Goal: Task Accomplishment & Management: Complete application form

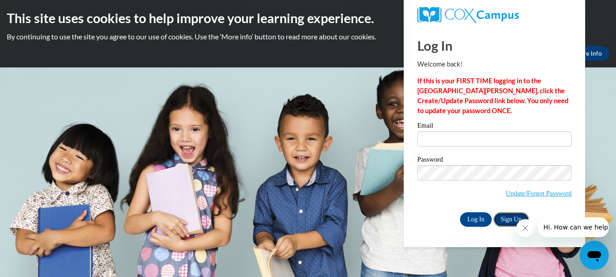
click at [509, 223] on link "Sign Up" at bounding box center [510, 220] width 35 height 15
click at [425, 142] on input "Email" at bounding box center [494, 138] width 154 height 15
type input "[EMAIL_ADDRESS][DOMAIN_NAME]"
click at [469, 221] on input "Log In" at bounding box center [476, 220] width 32 height 15
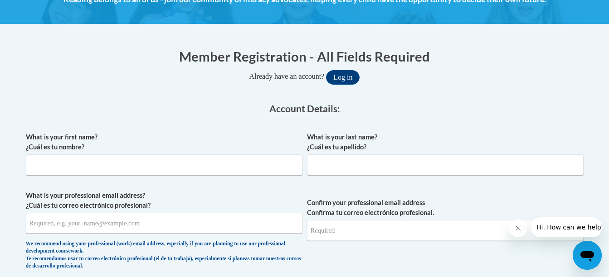
scroll to position [142, 0]
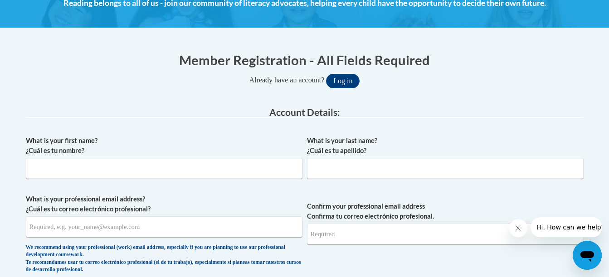
click at [104, 143] on label "What is your first name? ¿Cuál es tu nombre?" at bounding box center [164, 146] width 276 height 20
click at [104, 158] on input "What is your first name? ¿Cuál es tu nombre?" at bounding box center [164, 168] width 276 height 21
type input "Kia"
click at [313, 173] on input "What is your last name? ¿Cuál es tu apellido?" at bounding box center [445, 168] width 276 height 21
type input "Brown"
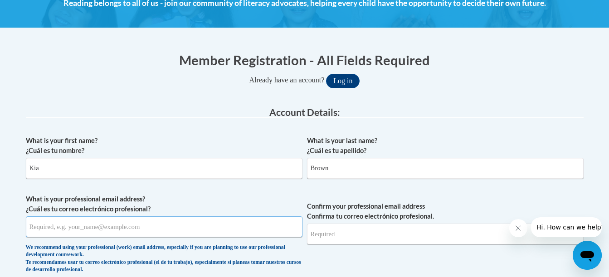
type input "wkia54@yahoo.com"
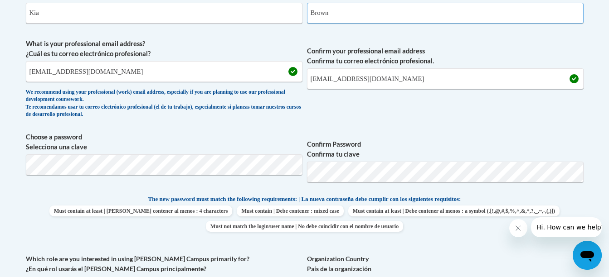
scroll to position [311, 0]
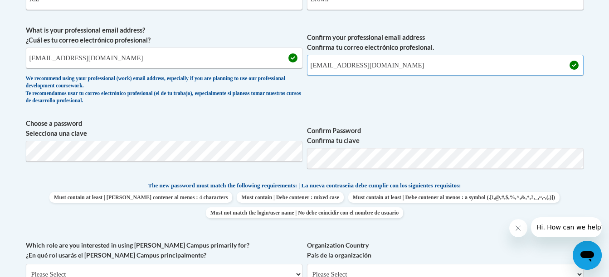
click at [396, 72] on input "wkia54@yahoo.com" at bounding box center [445, 65] width 276 height 21
type input "w"
click at [96, 58] on input "wkia54@yahoo.com" at bounding box center [164, 58] width 276 height 21
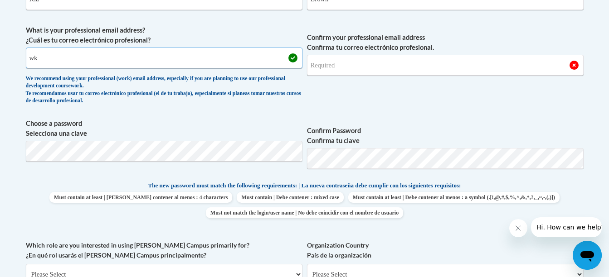
type input "w"
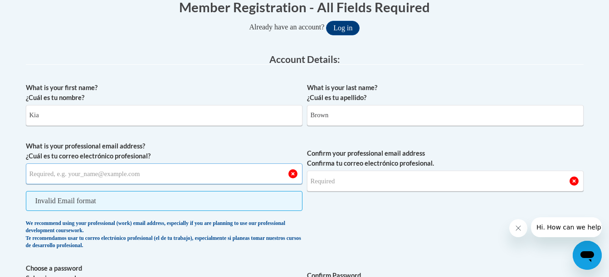
scroll to position [194, 0]
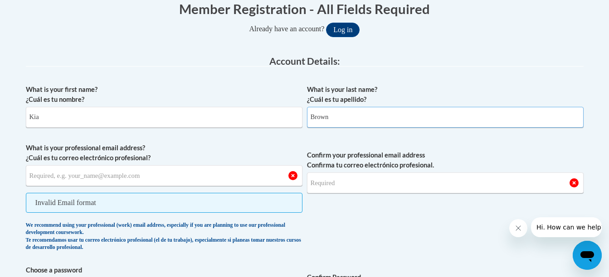
click at [337, 120] on input "Brown" at bounding box center [445, 117] width 276 height 21
type input "B"
click at [42, 121] on input "Kia" at bounding box center [164, 117] width 276 height 21
type input "K"
type input "Kia"
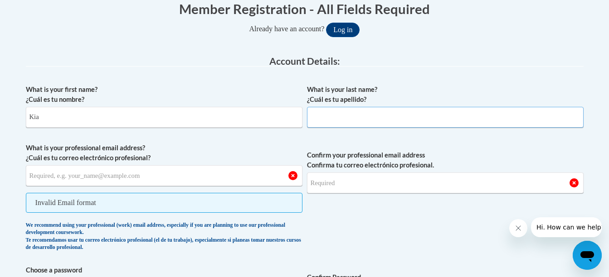
type input "Southern Regional Technical College"
type input "[EMAIL_ADDRESS][DOMAIN_NAME]"
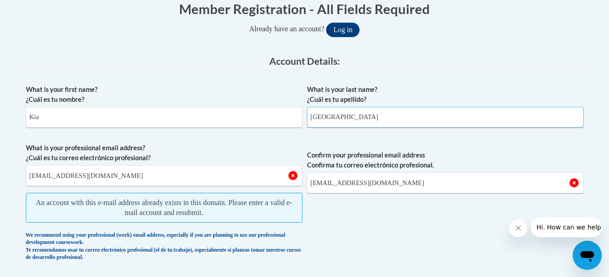
click at [425, 114] on input "Southern Regional Technical College" at bounding box center [445, 117] width 276 height 21
type input "S"
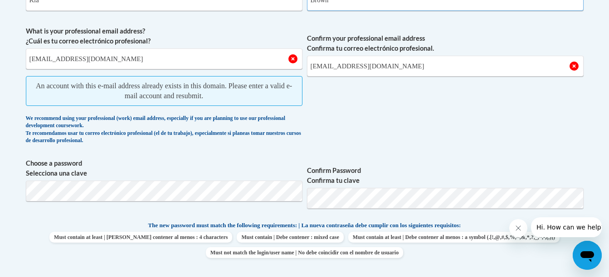
scroll to position [313, 0]
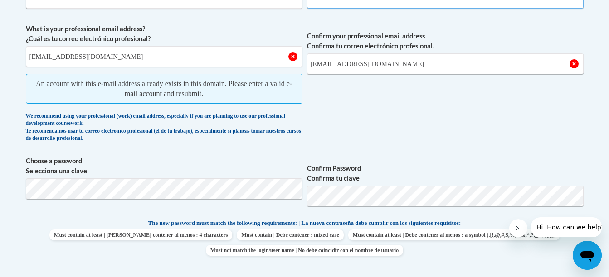
type input "Brown"
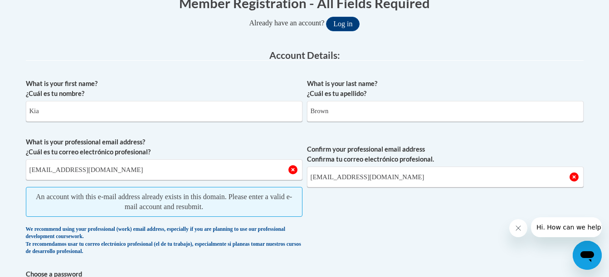
scroll to position [202, 0]
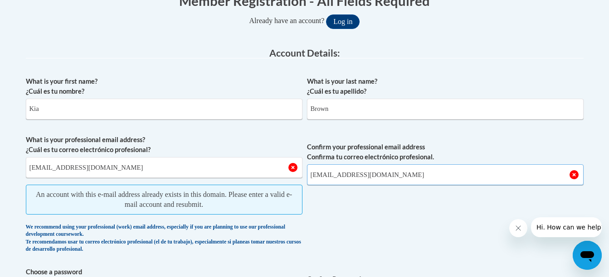
click at [471, 184] on input "[EMAIL_ADDRESS][DOMAIN_NAME]" at bounding box center [445, 175] width 276 height 21
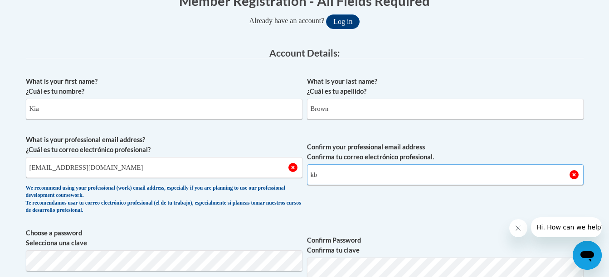
type input "k"
click at [205, 168] on input "[EMAIL_ADDRESS][DOMAIN_NAME]" at bounding box center [164, 167] width 276 height 21
type input "k"
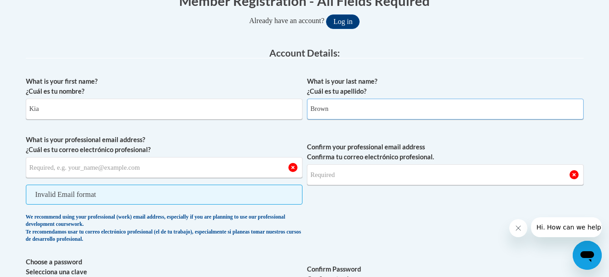
click at [330, 109] on input "Brown" at bounding box center [445, 109] width 276 height 21
type input "B"
click at [38, 116] on input "Kia" at bounding box center [164, 109] width 276 height 21
type input "K"
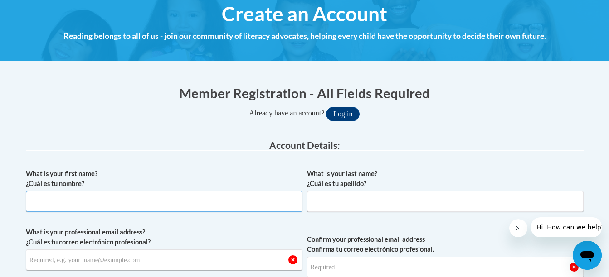
scroll to position [107, 0]
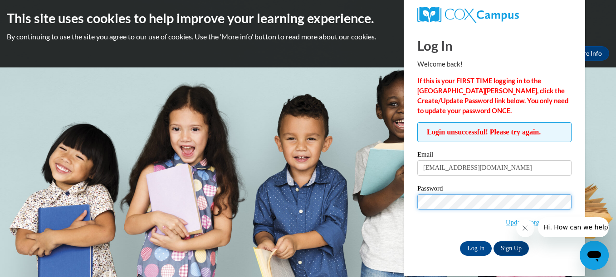
click at [460, 242] on input "Log In" at bounding box center [476, 249] width 32 height 15
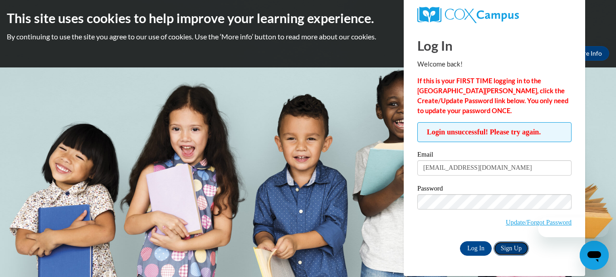
click at [515, 248] on link "Sign Up" at bounding box center [510, 249] width 35 height 15
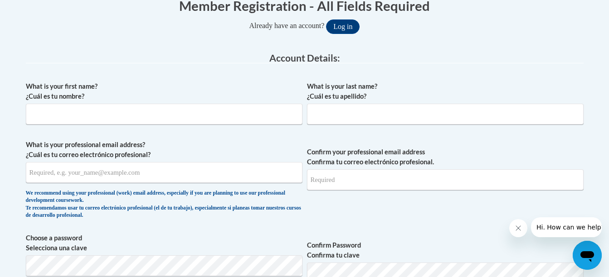
scroll to position [194, 0]
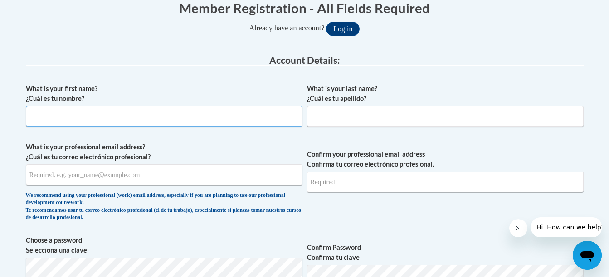
click at [42, 119] on input "What is your first name? ¿Cuál es tu nombre?" at bounding box center [164, 116] width 276 height 21
type input "Kia"
click at [313, 119] on input "What is your last name? ¿Cuál es tu apellido?" at bounding box center [445, 116] width 276 height 21
type input "Brown"
click at [129, 178] on input "What is your professional email address? ¿Cuál es tu correo electrónico profesi…" at bounding box center [164, 175] width 276 height 21
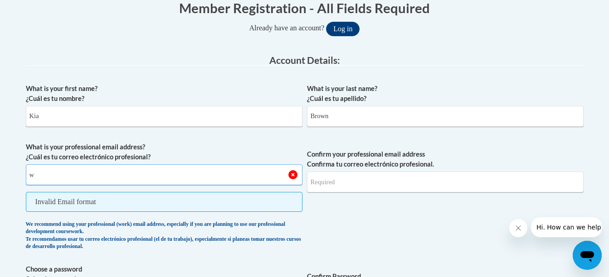
click at [98, 179] on input "w" at bounding box center [164, 175] width 276 height 21
type input "w"
click at [323, 181] on input "Confirm your professional email address Confirma tu correo electrónico profesio…" at bounding box center [445, 182] width 276 height 21
click at [56, 173] on input "w" at bounding box center [164, 175] width 276 height 21
click at [292, 173] on input "w" at bounding box center [164, 175] width 276 height 21
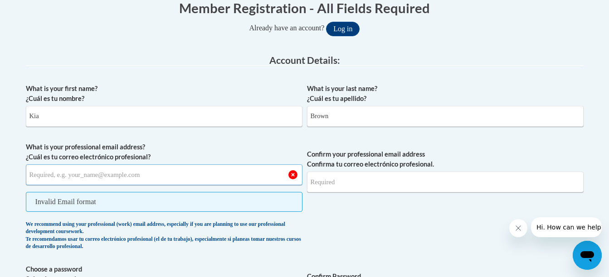
click at [67, 177] on input "What is your professional email address? ¿Cuál es tu correo electrónico profesi…" at bounding box center [164, 175] width 276 height 21
type input "[EMAIL_ADDRESS][DOMAIN_NAME]"
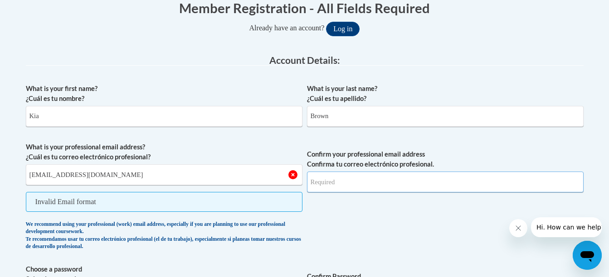
type input "[EMAIL_ADDRESS][DOMAIN_NAME]"
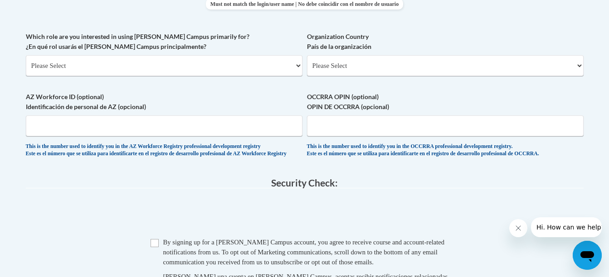
scroll to position [542, 0]
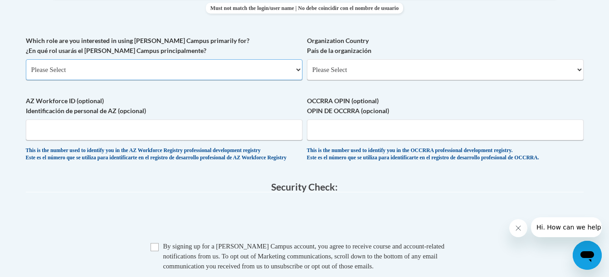
click at [298, 80] on select "Please Select College/University | Colegio/Universidad Community/Nonprofit Part…" at bounding box center [164, 69] width 276 height 21
click at [582, 80] on select "Please Select [GEOGRAPHIC_DATA] | [GEOGRAPHIC_DATA] Outside of [GEOGRAPHIC_DATA…" at bounding box center [445, 69] width 276 height 21
select select "ad49bcad-a171-4b2e-b99c-48b446064914"
click at [307, 69] on select "Please Select [GEOGRAPHIC_DATA] | [GEOGRAPHIC_DATA] Outside of [GEOGRAPHIC_DATA…" at bounding box center [445, 69] width 276 height 21
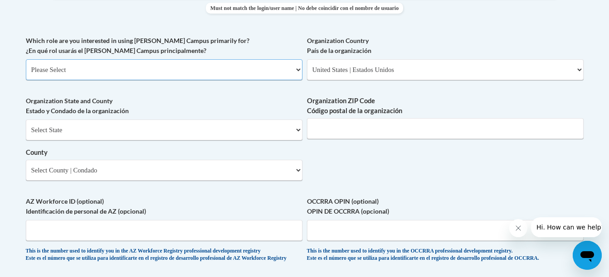
click at [300, 80] on select "Please Select College/University | Colegio/Universidad Community/Nonprofit Part…" at bounding box center [164, 69] width 276 height 21
select select "5a18ea06-2b54-4451-96f2-d152daf9eac5"
click at [26, 69] on select "Please Select College/University | Colegio/Universidad Community/Nonprofit Part…" at bounding box center [164, 69] width 276 height 21
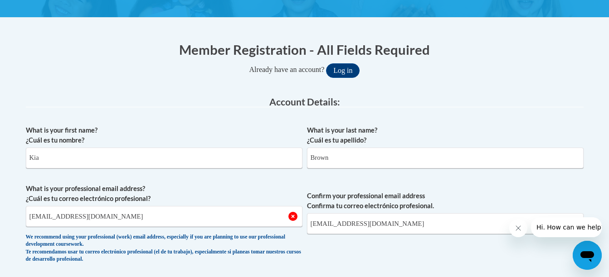
scroll to position [150, 0]
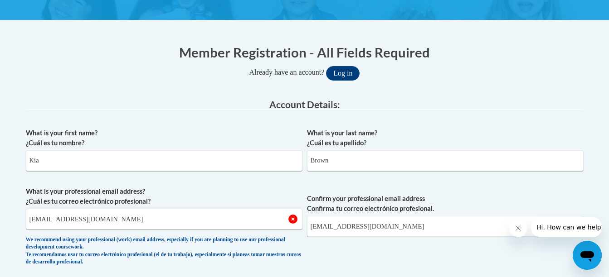
click at [517, 228] on icon "Close message from company" at bounding box center [517, 228] width 5 height 5
click at [436, 229] on input "[EMAIL_ADDRESS][DOMAIN_NAME]" at bounding box center [445, 226] width 276 height 21
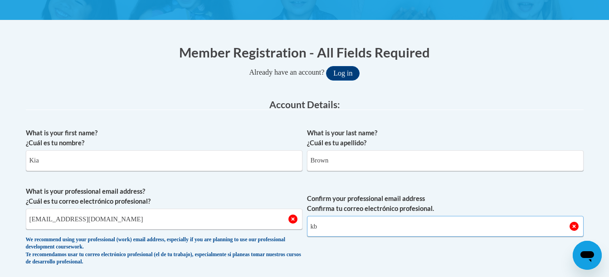
type input "k"
click at [146, 221] on input "[EMAIL_ADDRESS][DOMAIN_NAME]" at bounding box center [164, 219] width 276 height 21
type input "k"
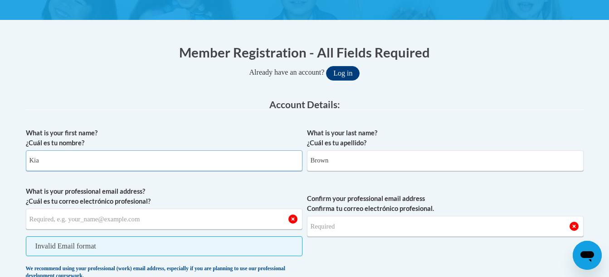
click at [40, 165] on input "Kia" at bounding box center [164, 160] width 276 height 21
type input "K"
click at [332, 165] on input "Brown" at bounding box center [445, 160] width 276 height 21
type input "B"
